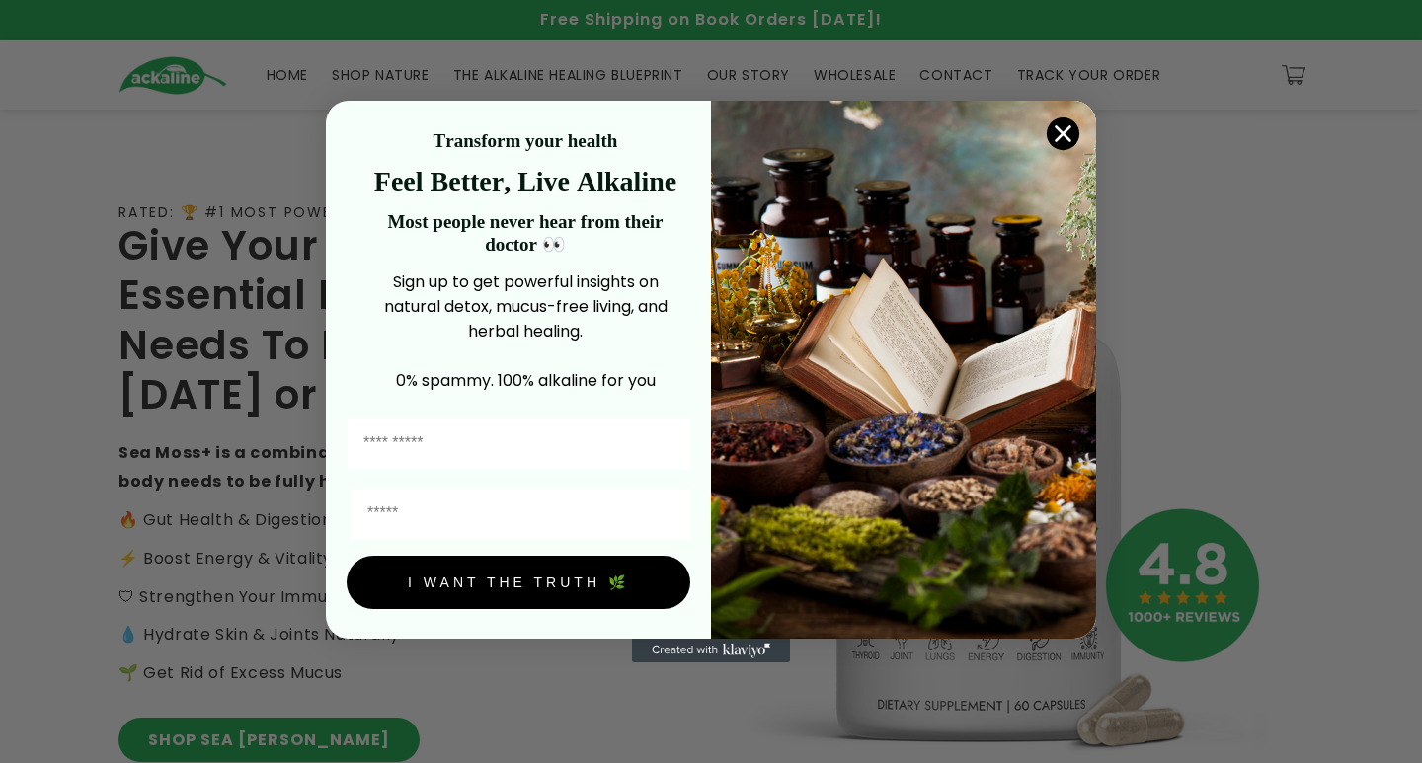
click at [1055, 129] on circle "Close dialog" at bounding box center [1063, 134] width 33 height 33
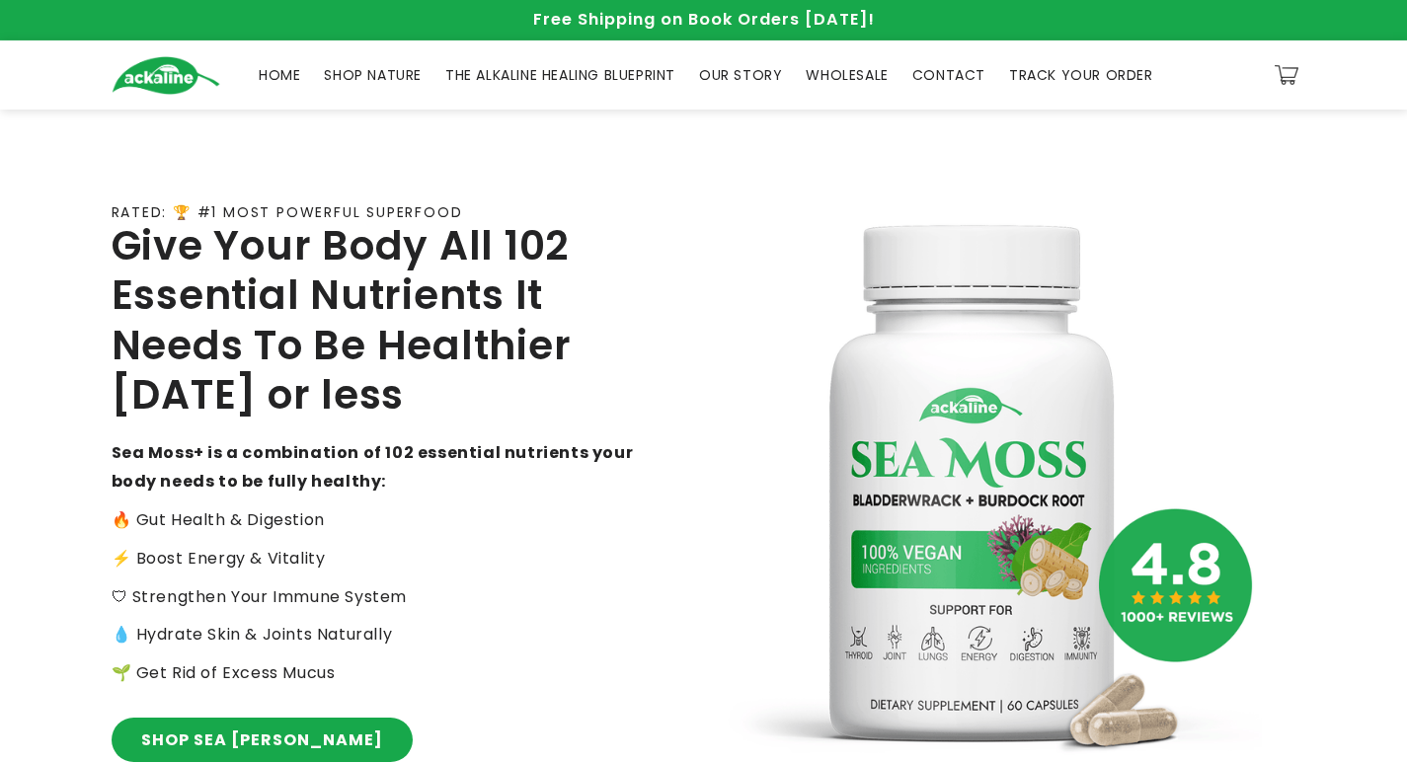
click at [1055, 129] on div "RATED: 🏆 #1 MOST POWERFUL SUPERFOOD Give Your Body All 102 Essential Nutrients …" at bounding box center [704, 488] width 1284 height 757
click at [377, 74] on span "SHOP NATURE" at bounding box center [373, 75] width 98 height 18
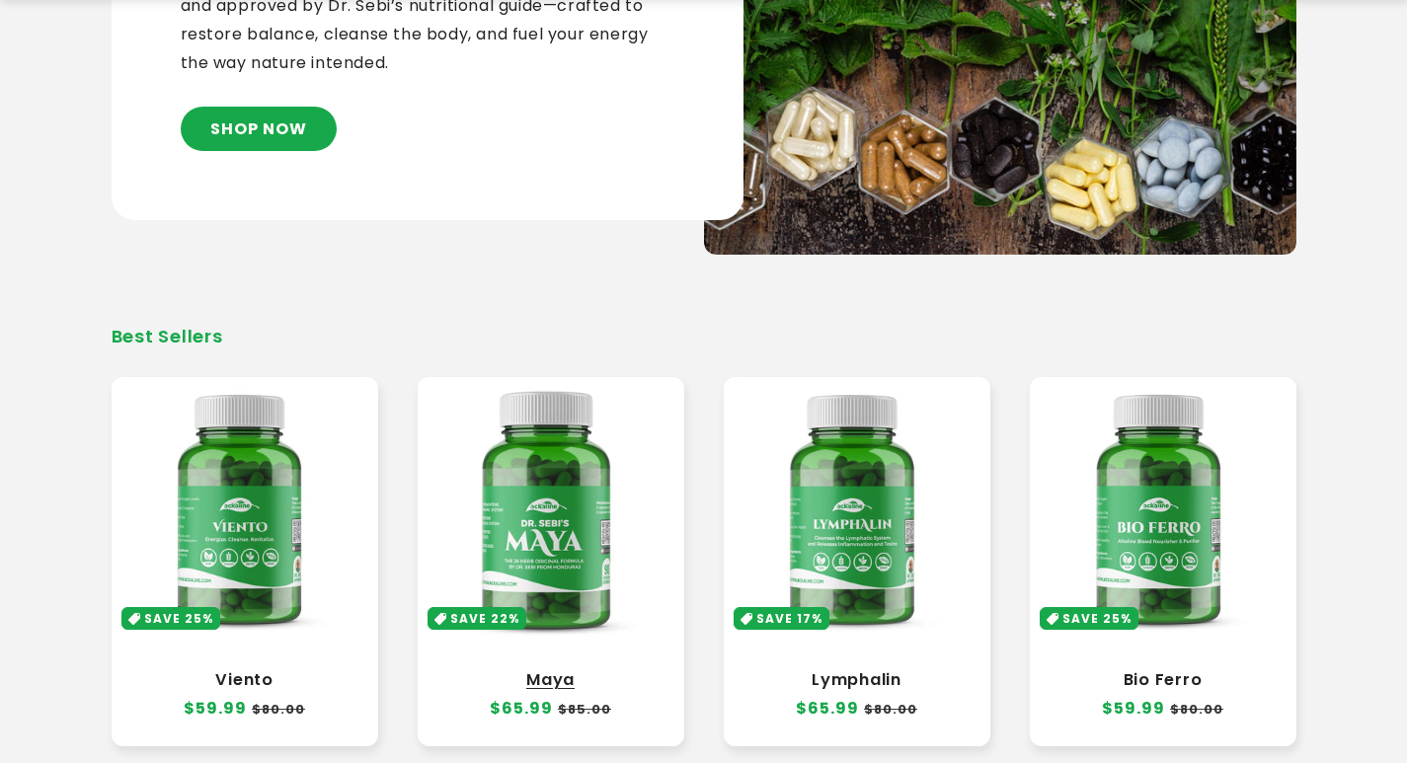
scroll to position [395, 0]
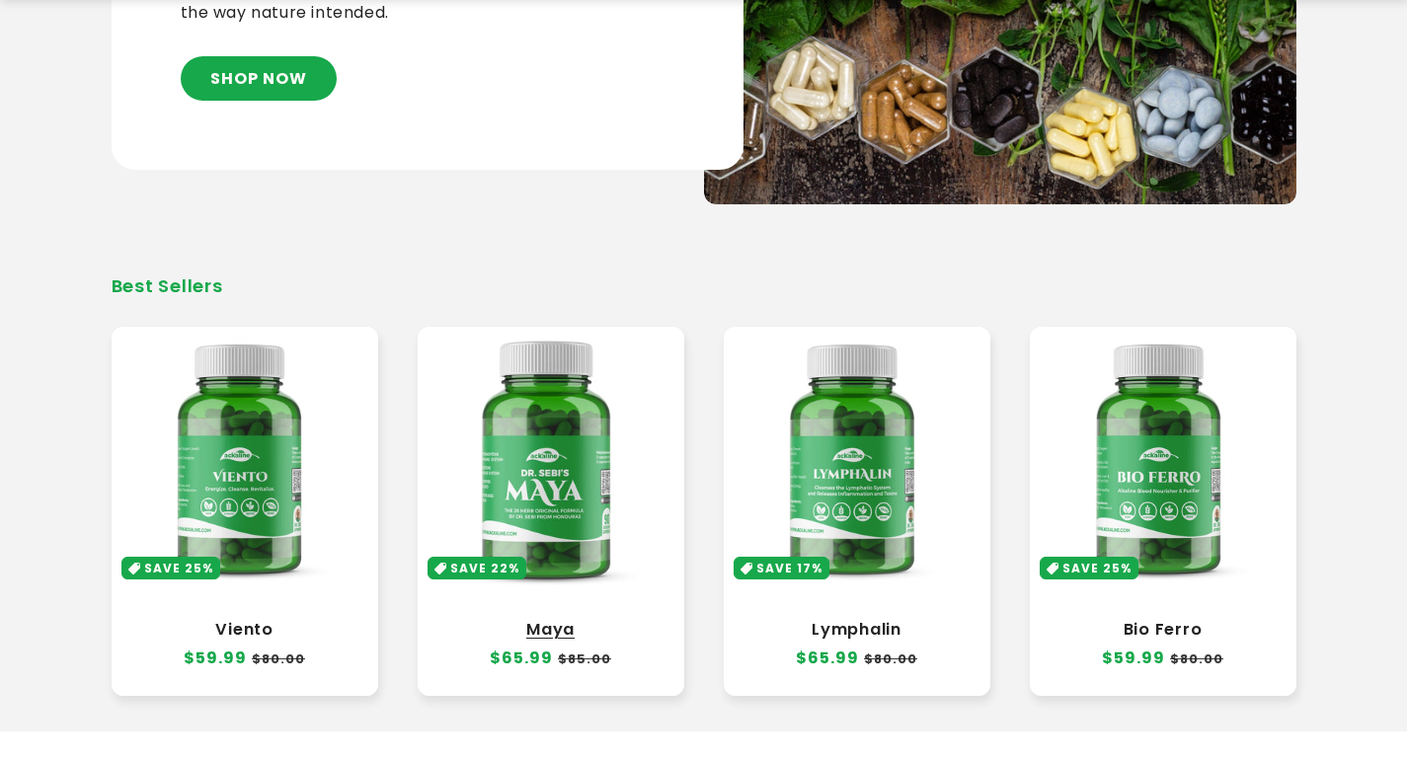
click at [587, 620] on link "Maya" at bounding box center [550, 630] width 227 height 20
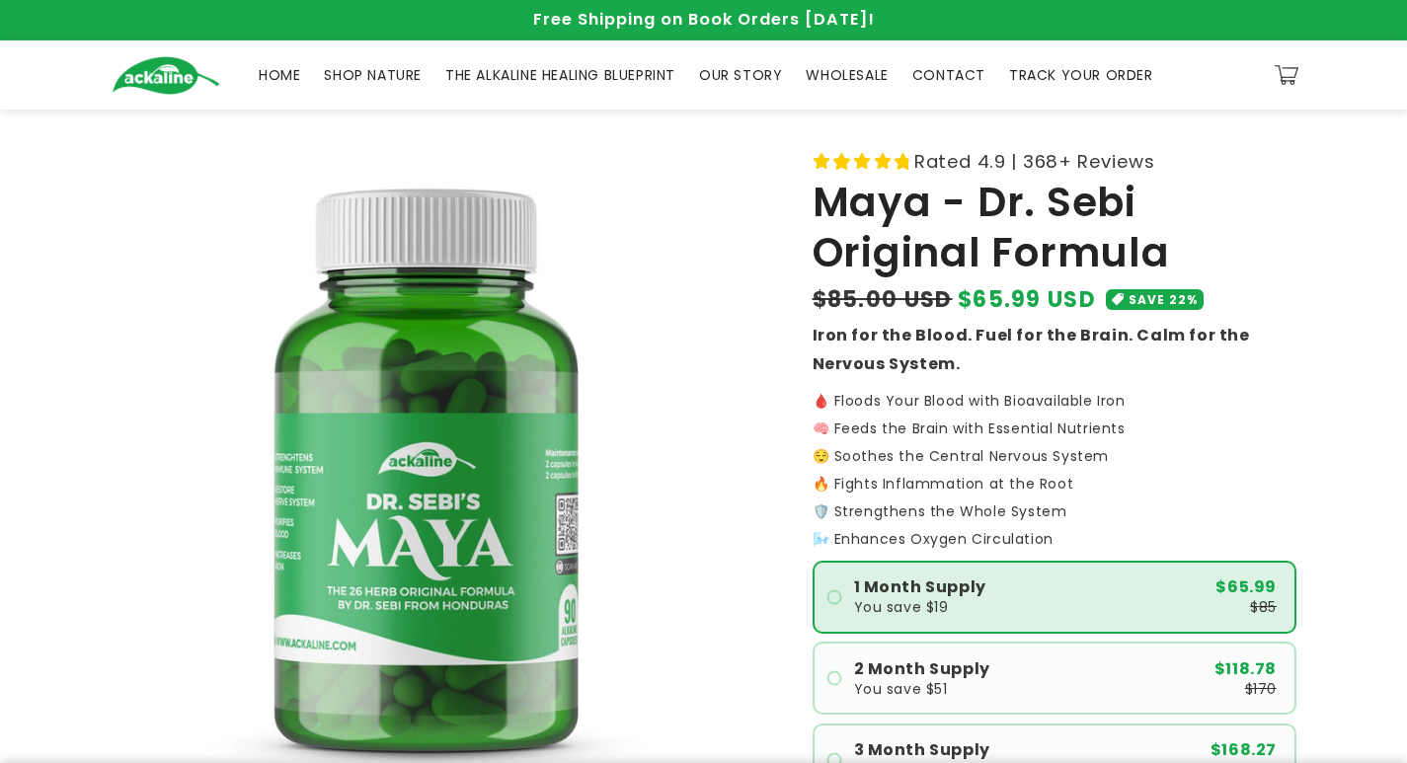
scroll to position [94, 0]
